Goal: Information Seeking & Learning: Check status

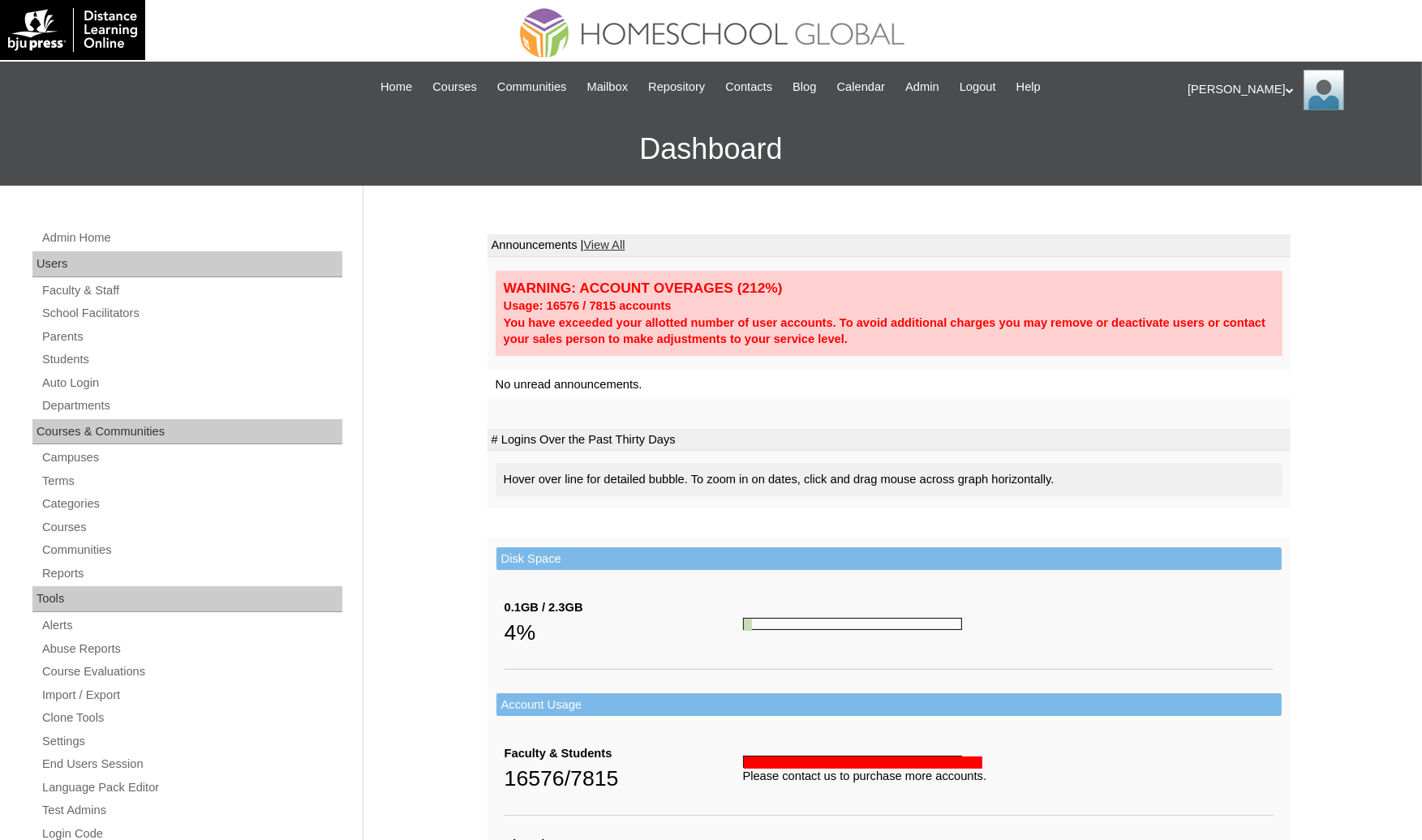
click at [86, 362] on link "Students" at bounding box center [191, 359] width 302 height 20
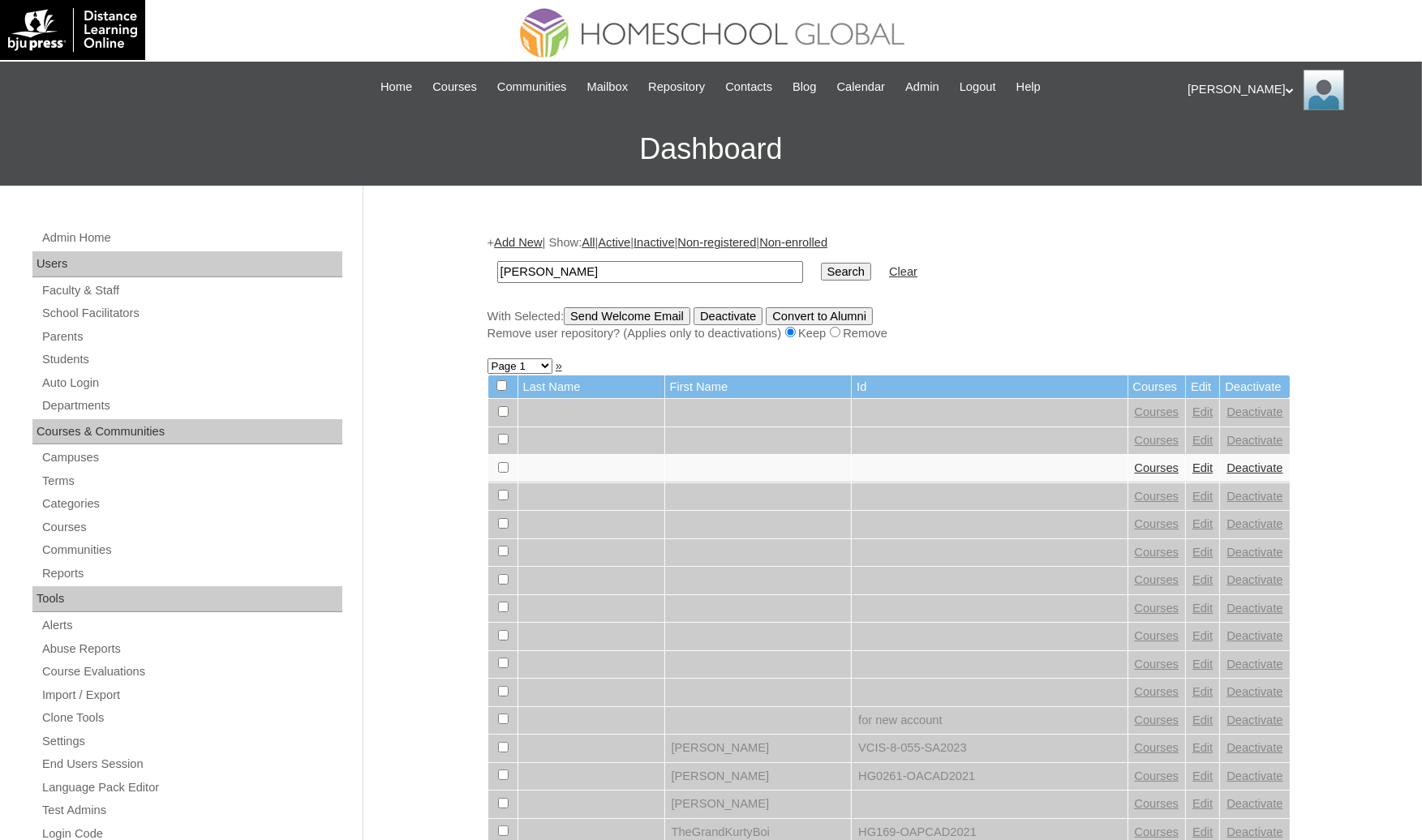
type input "Carlo Lucas"
click at [821, 263] on input "Search" at bounding box center [846, 271] width 50 height 18
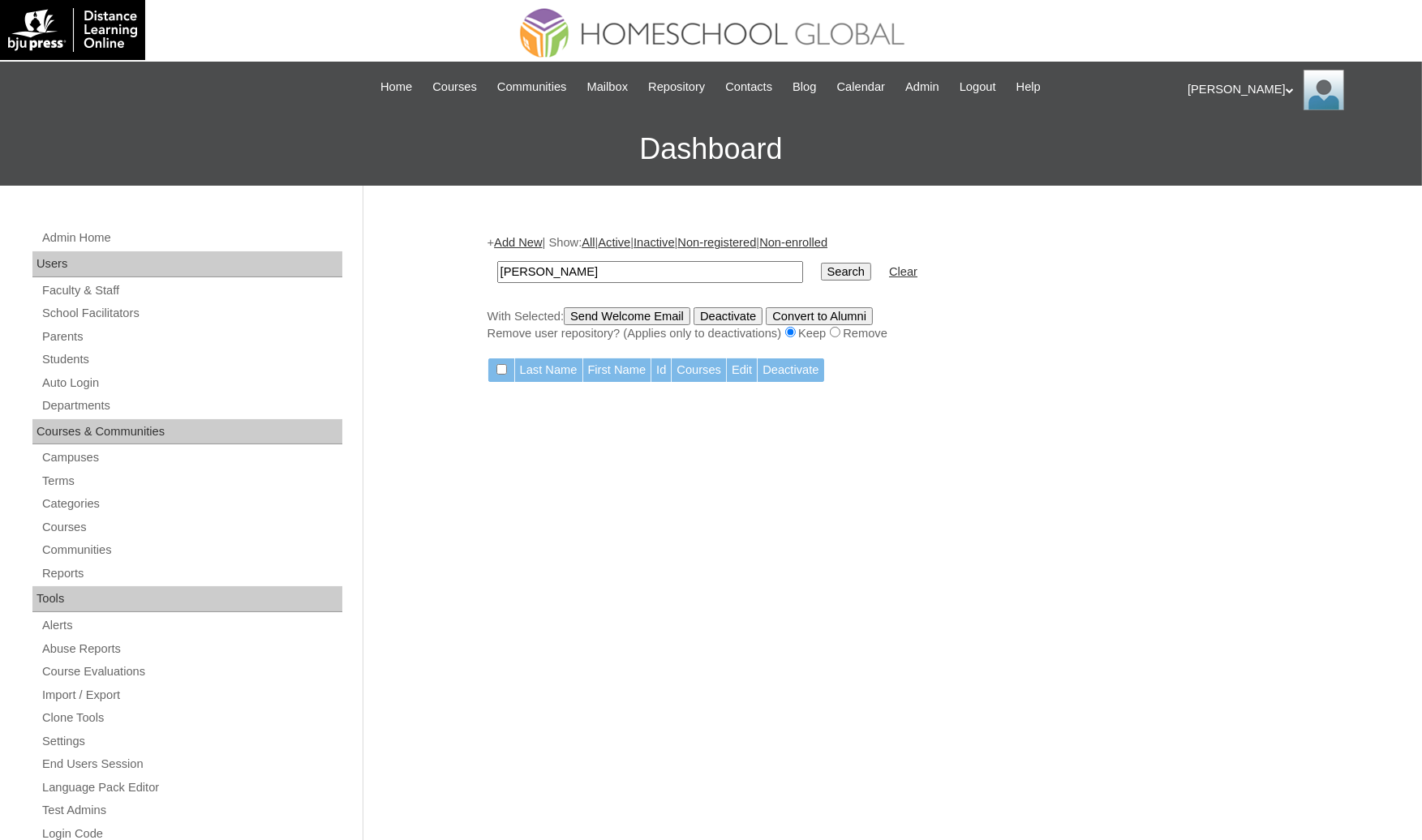
click at [503, 267] on input "[PERSON_NAME]" at bounding box center [650, 271] width 306 height 22
type input "[PERSON_NAME]"
click at [821, 263] on input "Search" at bounding box center [846, 271] width 50 height 18
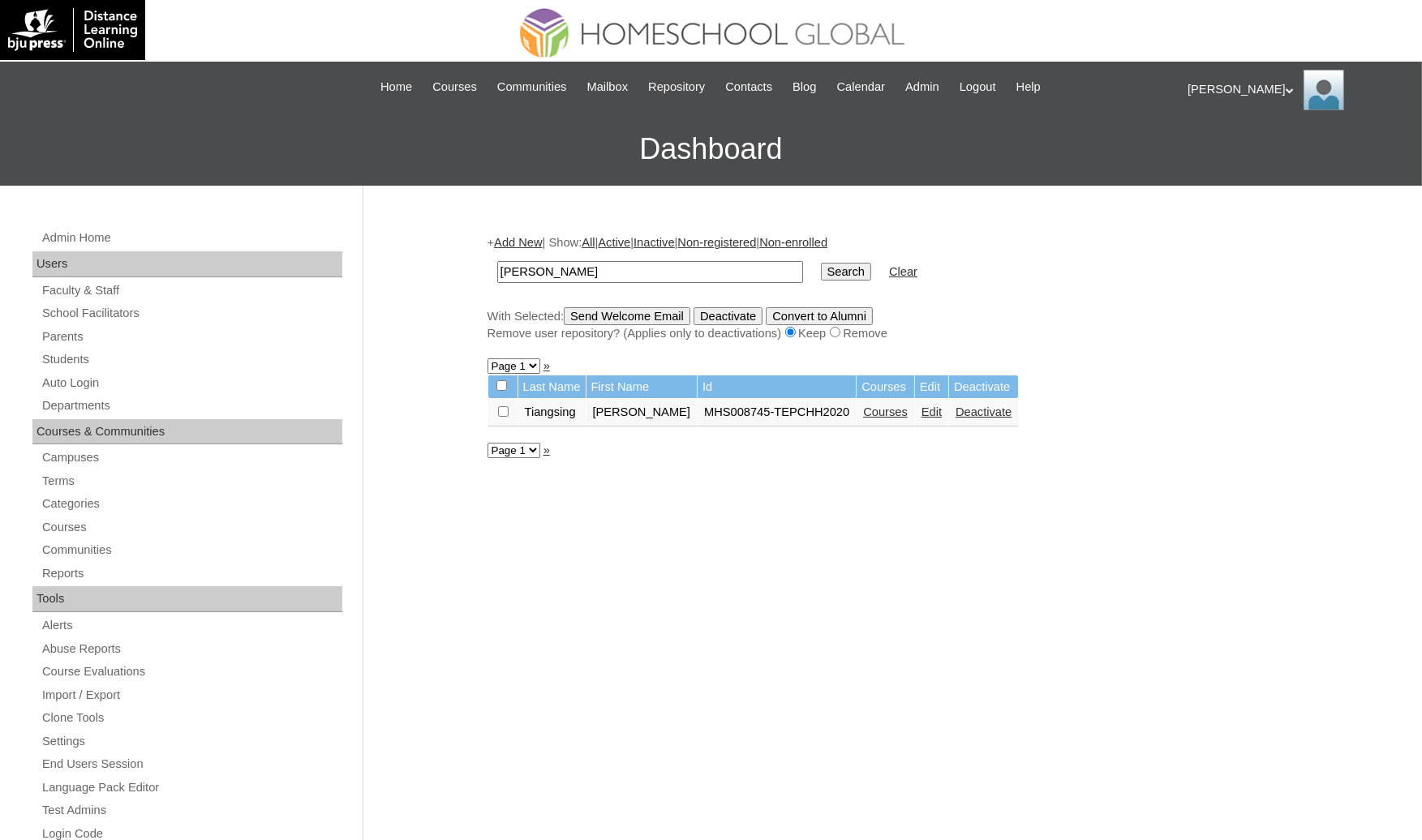
click at [863, 413] on link "Courses" at bounding box center [885, 412] width 44 height 13
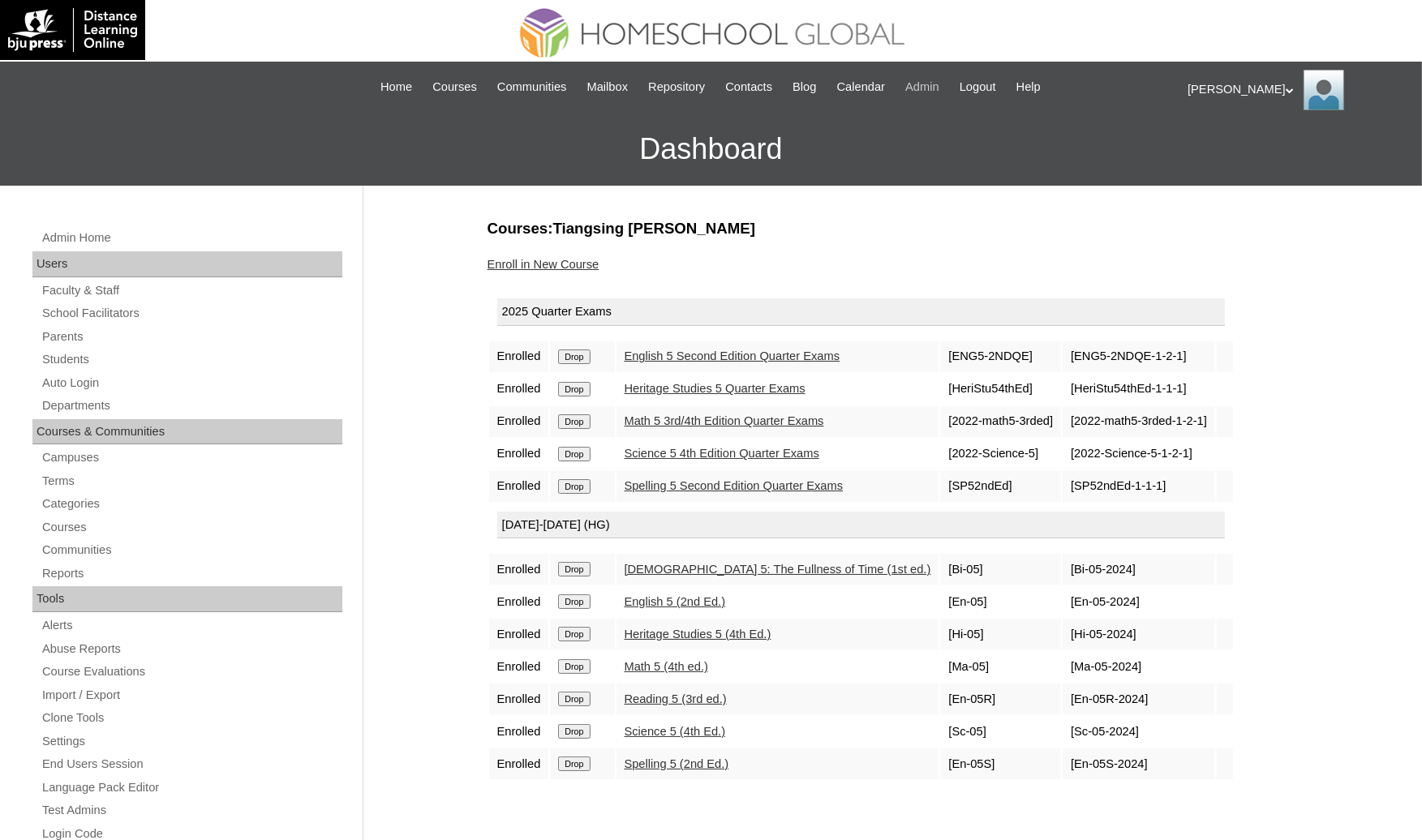
click at [924, 90] on span "Admin" at bounding box center [922, 87] width 34 height 18
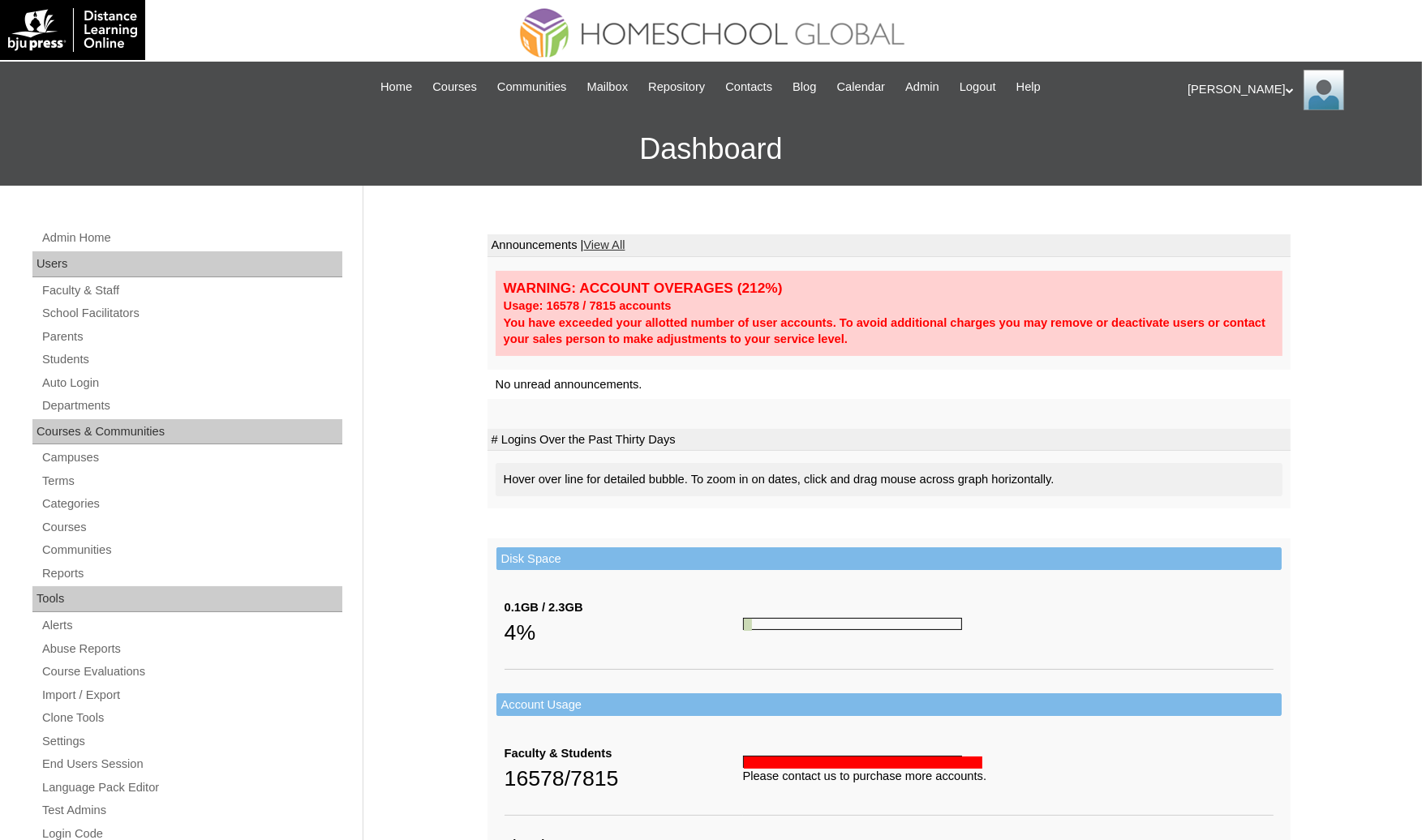
click at [128, 369] on div "Admin Home Users Faculty & Staff School Facilitators Parents Students Auto Logi…" at bounding box center [189, 752] width 330 height 1049
click at [111, 359] on link "Students" at bounding box center [191, 359] width 302 height 20
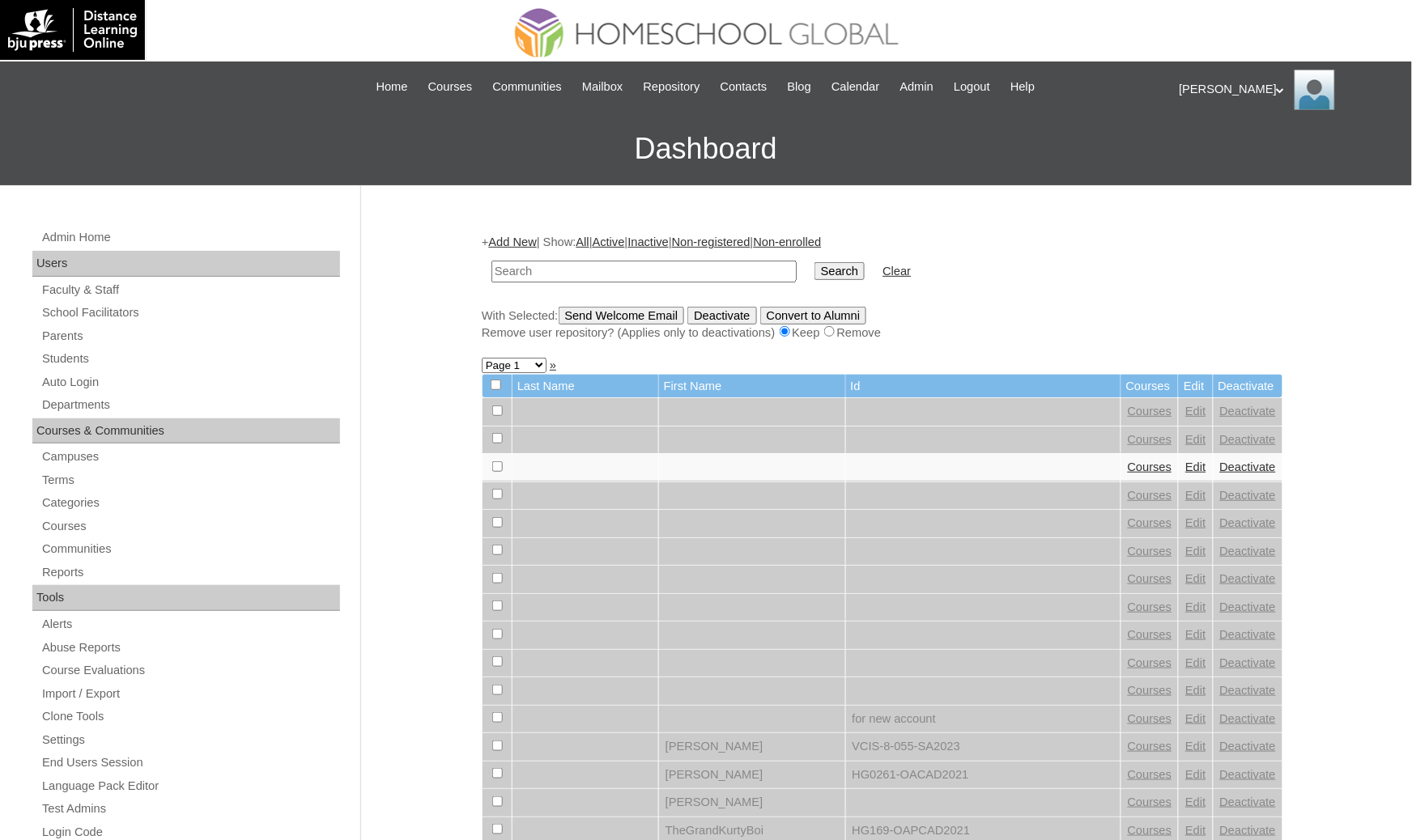
click at [566, 265] on input "text" at bounding box center [645, 271] width 305 height 22
type input "Mayumi"
click at [815, 262] on input "Search" at bounding box center [840, 271] width 50 height 18
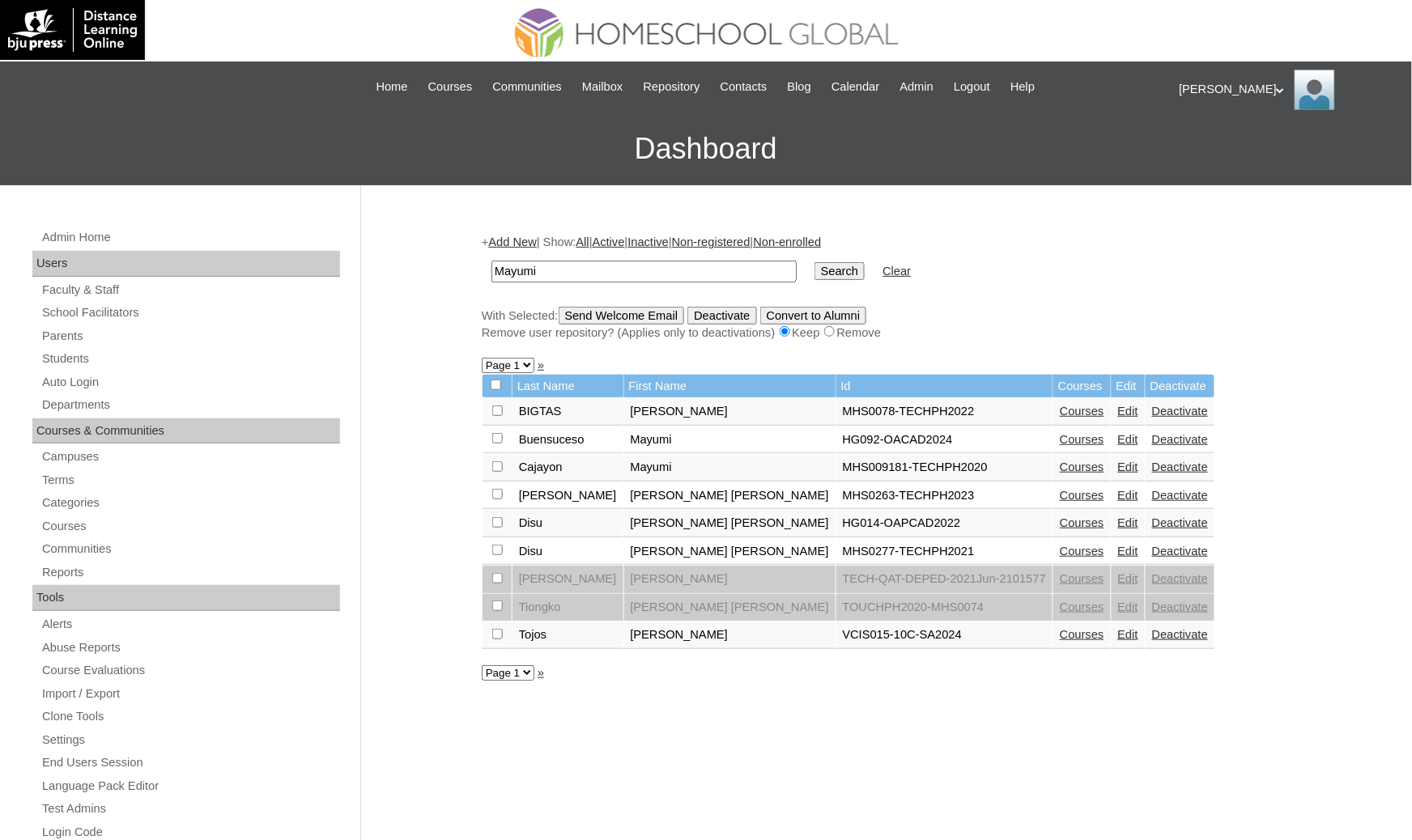
click at [1, 498] on div "Admin Home Users Faculty & Staff School Facilitators Parents Students Auto Logi…" at bounding box center [706, 743] width 1412 height 1116
click at [1060, 461] on link "Courses" at bounding box center [1083, 467] width 44 height 12
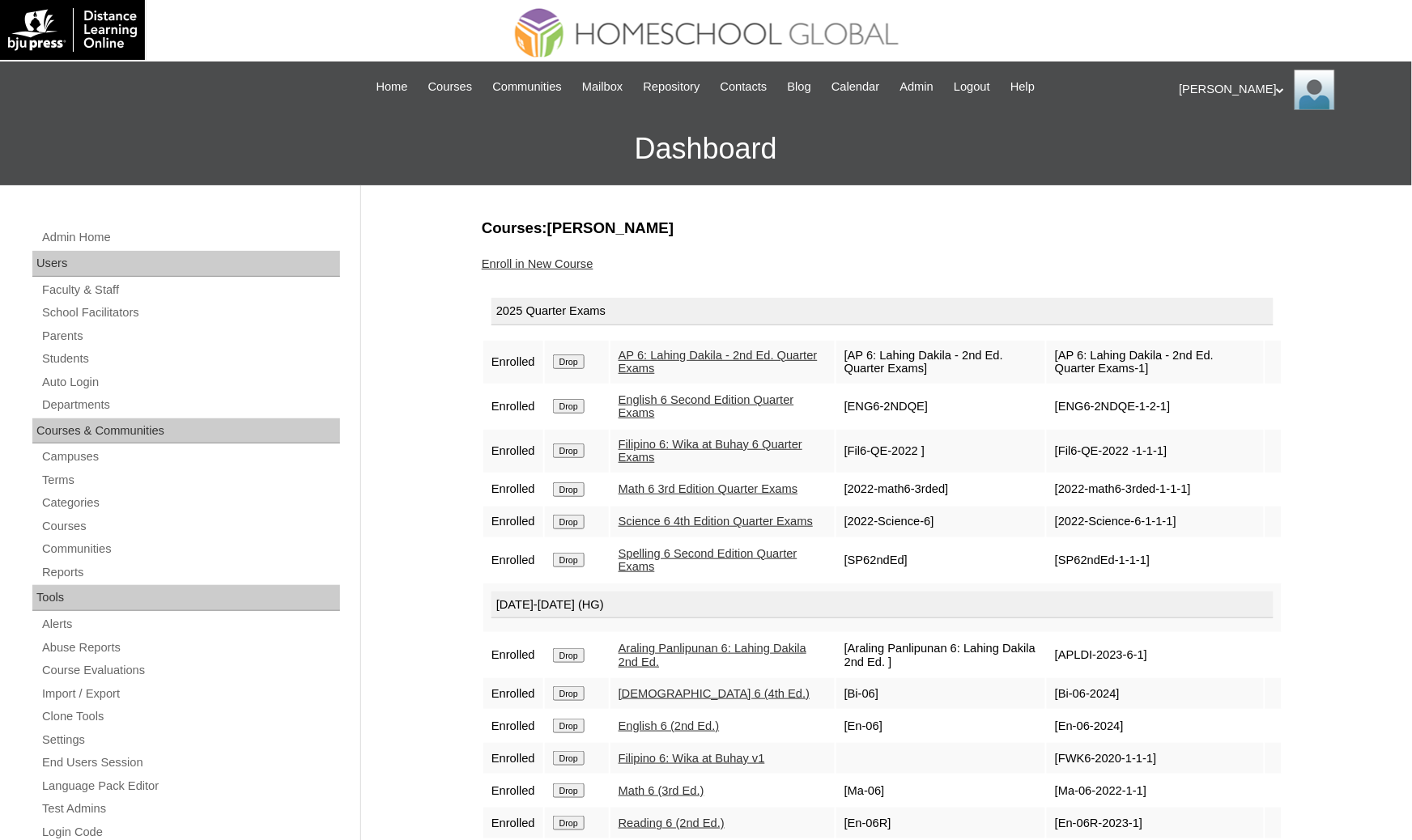
click at [1, 586] on div "Admin Home Users Faculty & Staff School Facilitators Parents Students Auto Logi…" at bounding box center [706, 743] width 1412 height 1116
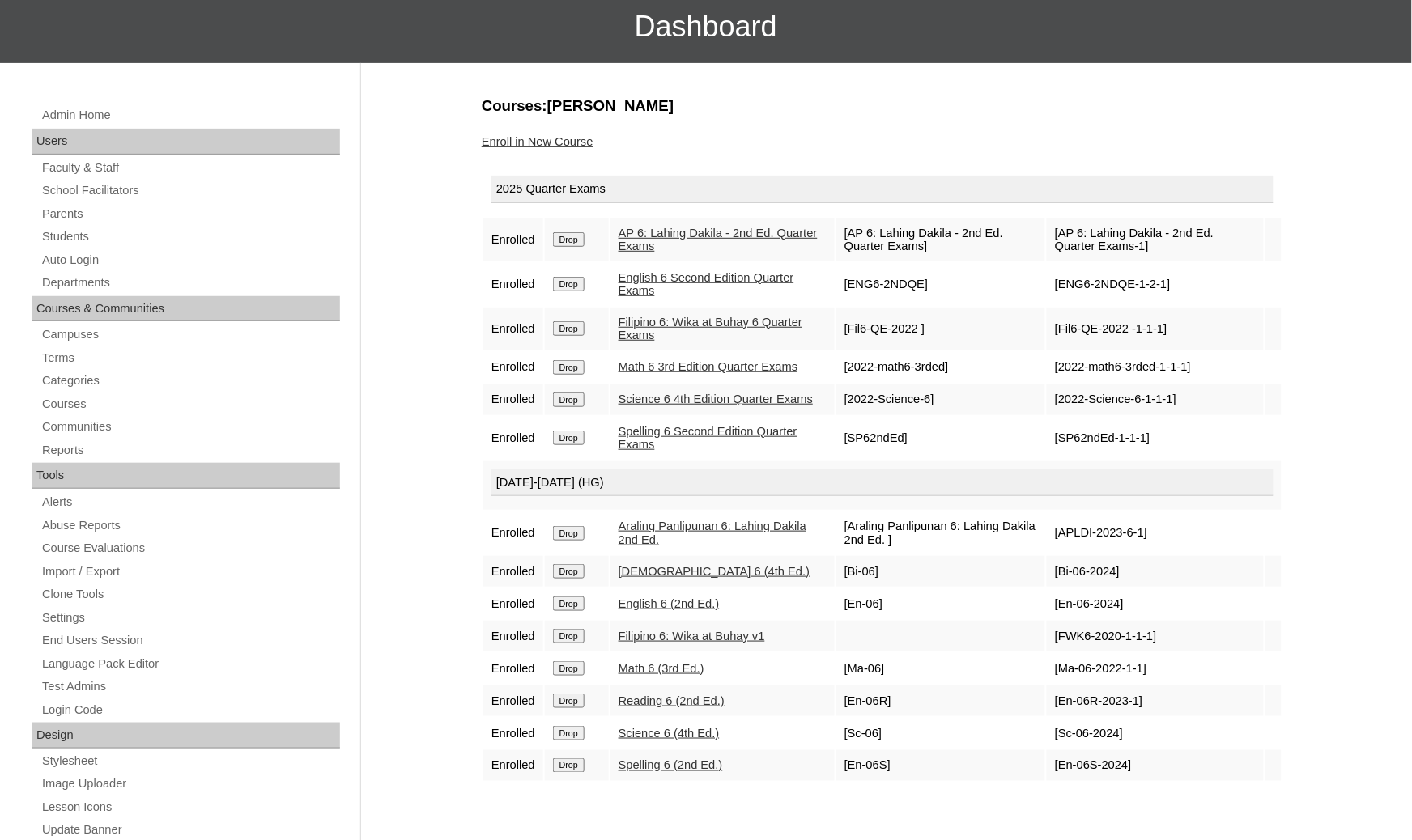
scroll to position [121, 0]
